Goal: Task Accomplishment & Management: Manage account settings

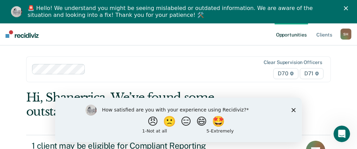
click at [292, 109] on polygon "Close survey" at bounding box center [293, 110] width 4 height 4
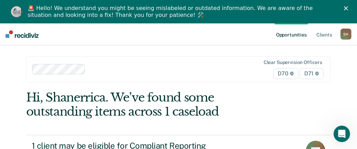
click at [348, 9] on polygon "Close" at bounding box center [346, 8] width 4 height 4
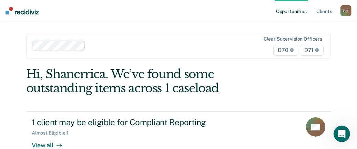
click at [346, 11] on div "S H" at bounding box center [345, 10] width 11 height 11
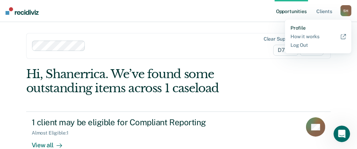
click at [297, 27] on link "Profile" at bounding box center [317, 28] width 55 height 6
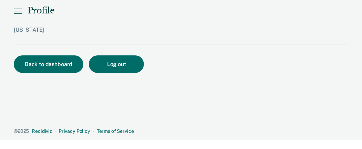
click at [18, 12] on icon at bounding box center [18, 11] width 8 height 8
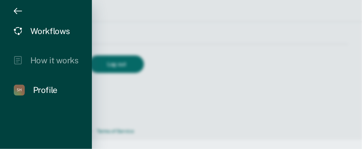
click at [45, 35] on div "Workflows" at bounding box center [50, 31] width 40 height 10
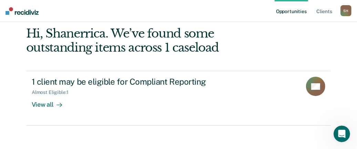
scroll to position [44, 0]
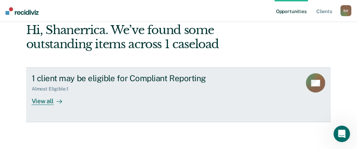
click at [56, 99] on icon at bounding box center [59, 102] width 6 height 6
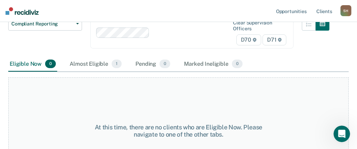
scroll to position [102, 0]
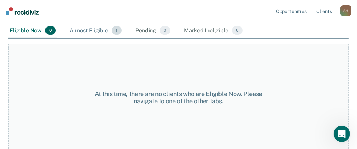
click at [106, 28] on div "Almost Eligible 1" at bounding box center [95, 30] width 55 height 15
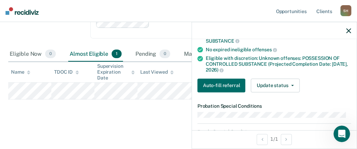
scroll to position [172, 0]
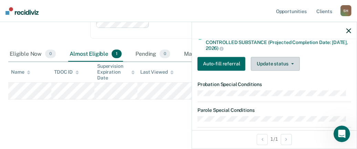
click at [284, 67] on button "Update status" at bounding box center [275, 64] width 49 height 14
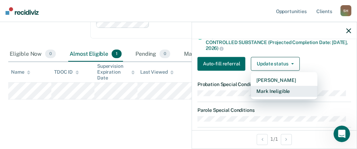
click at [284, 97] on button "Mark Ineligible" at bounding box center [284, 91] width 66 height 11
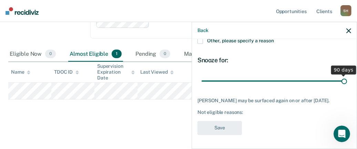
drag, startPoint x: 249, startPoint y: 74, endPoint x: 342, endPoint y: 75, distance: 93.0
type input "90"
click at [342, 75] on input "range" at bounding box center [273, 81] width 145 height 12
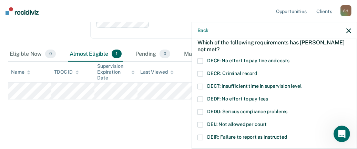
scroll to position [44, 0]
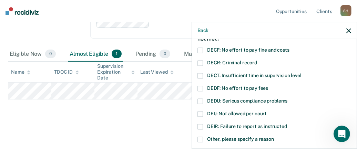
click at [199, 75] on span at bounding box center [200, 76] width 6 height 6
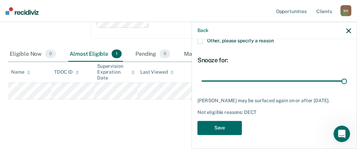
scroll to position [147, 0]
click at [225, 128] on button "Save" at bounding box center [219, 128] width 44 height 14
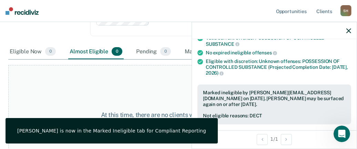
click at [348, 30] on icon "button" at bounding box center [348, 30] width 5 height 5
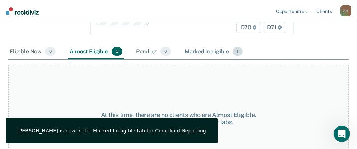
click at [206, 54] on div "Marked Ineligible 1" at bounding box center [213, 51] width 61 height 15
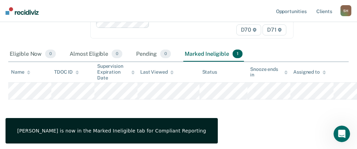
scroll to position [78, 0]
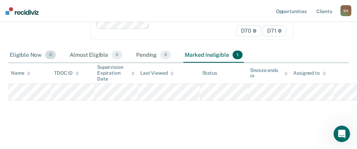
click at [26, 52] on div "Eligible Now 0" at bounding box center [32, 55] width 49 height 15
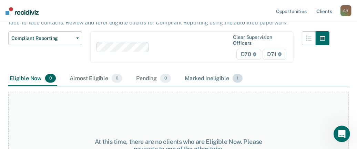
scroll to position [43, 0]
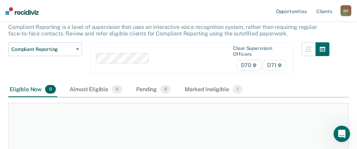
click at [251, 65] on div "Clear supervision officers D70 D71" at bounding box center [191, 58] width 203 height 32
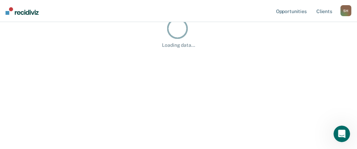
scroll to position [41, 0]
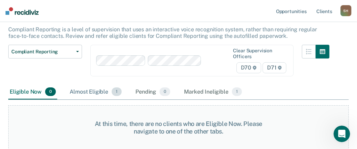
click at [95, 91] on div "Almost Eligible 1" at bounding box center [95, 92] width 55 height 15
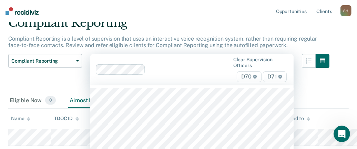
scroll to position [71, 0]
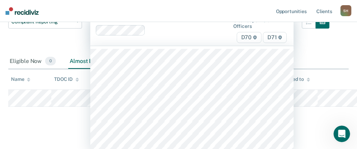
click at [276, 46] on div "102 results available. Use Up and Down to choose options, press Enter to select…" at bounding box center [191, 30] width 203 height 31
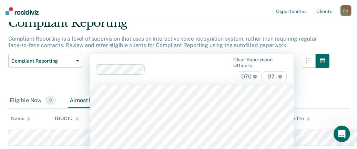
click at [277, 36] on div "Compliant Reporting Compliant Reporting is a level of supervision that uses an …" at bounding box center [168, 54] width 321 height 77
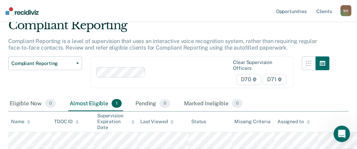
click at [275, 74] on div "Clear supervision officers D70 D71" at bounding box center [191, 72] width 203 height 32
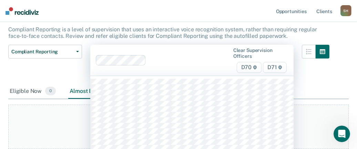
scroll to position [71, 0]
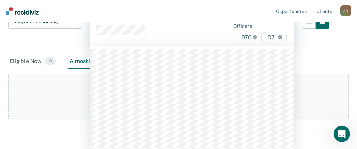
click at [274, 46] on div "option [PERSON_NAME], deselected. 102 results available. Use Up and Down to cho…" at bounding box center [191, 30] width 203 height 31
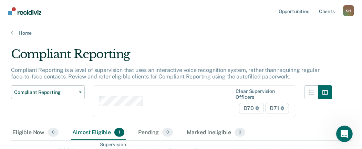
scroll to position [0, 0]
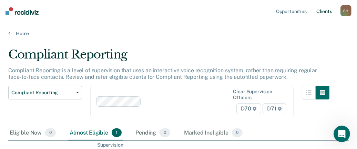
click at [325, 8] on link "Client s" at bounding box center [324, 11] width 19 height 22
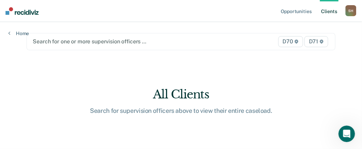
click at [325, 10] on link "Client s" at bounding box center [329, 11] width 19 height 22
